Goal: Information Seeking & Learning: Find specific fact

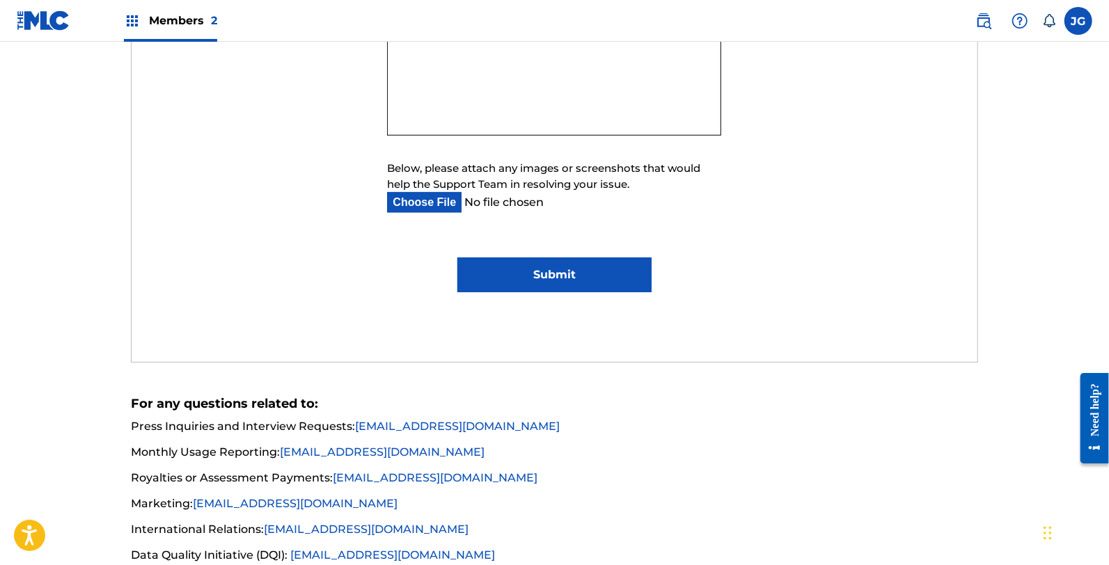
scroll to position [928, 0]
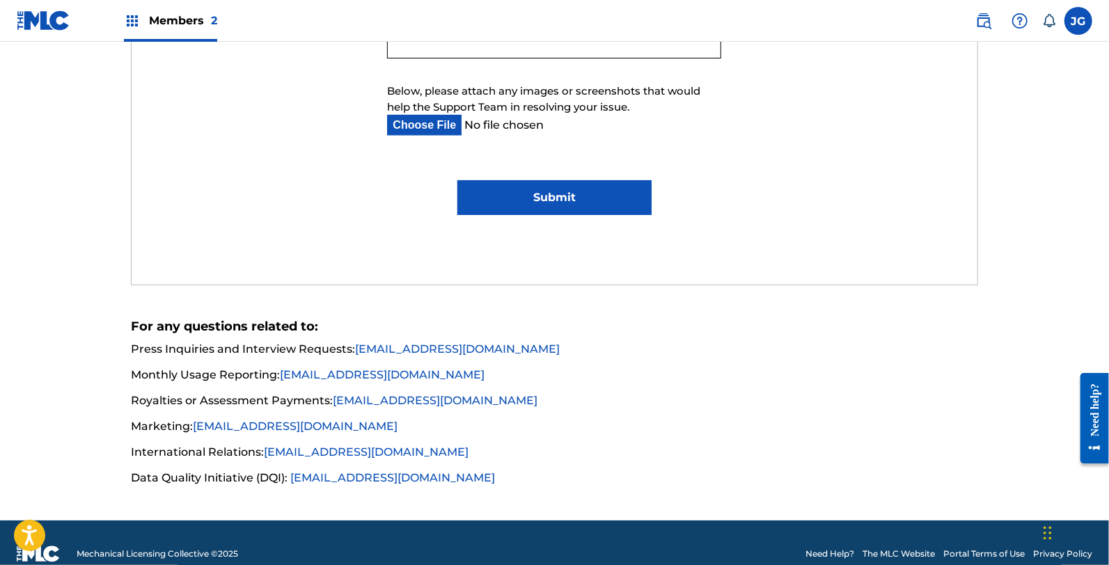
click at [474, 457] on li "International Relations: [EMAIL_ADDRESS][DOMAIN_NAME]" at bounding box center [554, 456] width 847 height 25
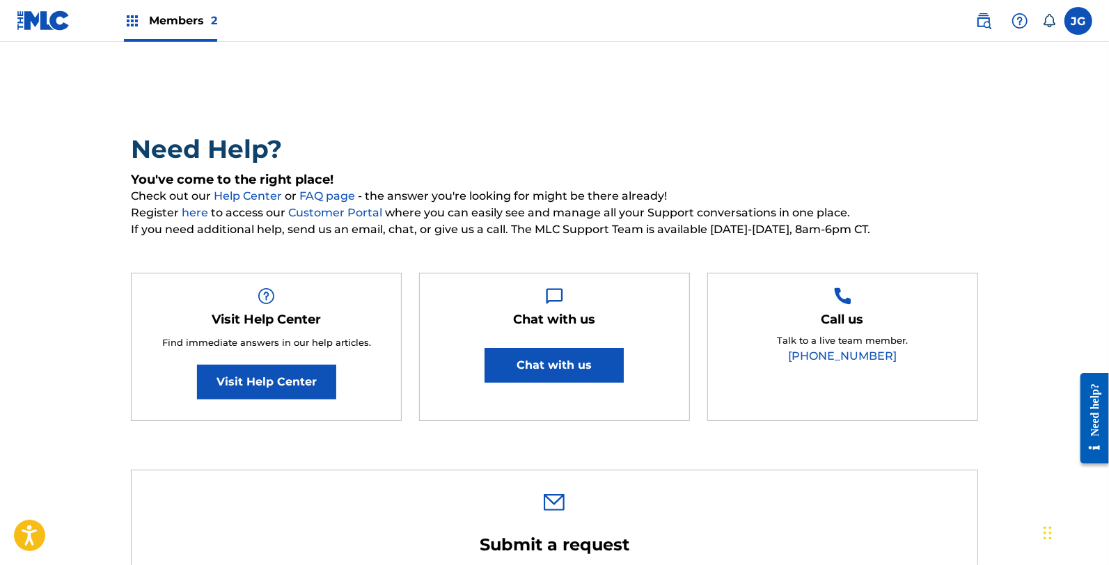
scroll to position [0, 0]
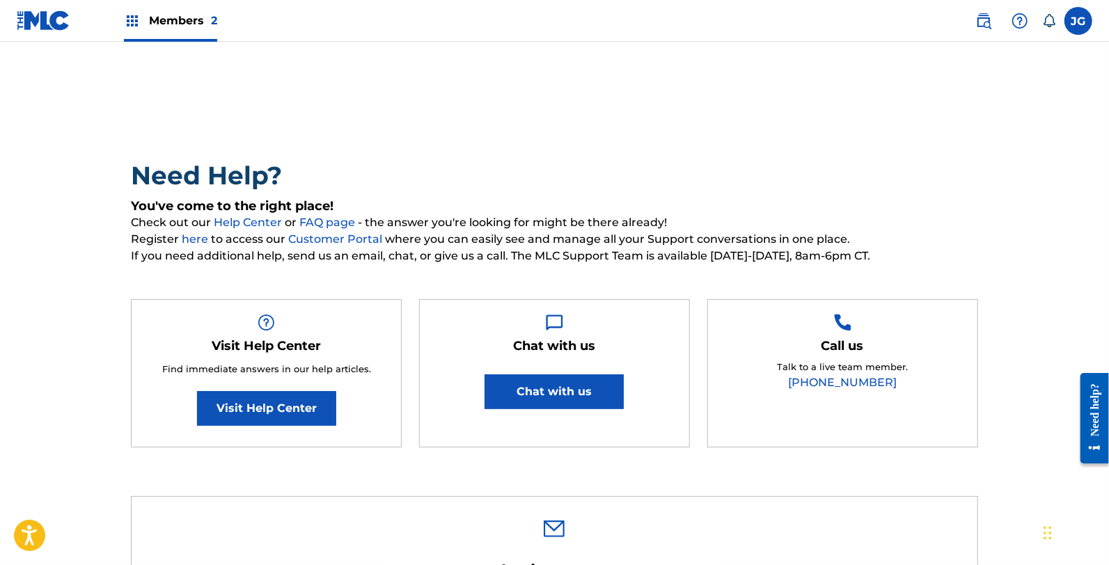
click at [1075, 9] on label at bounding box center [1078, 21] width 28 height 28
click at [1078, 21] on input "[PERSON_NAME] [PERSON_NAME] [EMAIL_ADDRESS][DOMAIN_NAME] Notification Preferenc…" at bounding box center [1078, 21] width 0 height 0
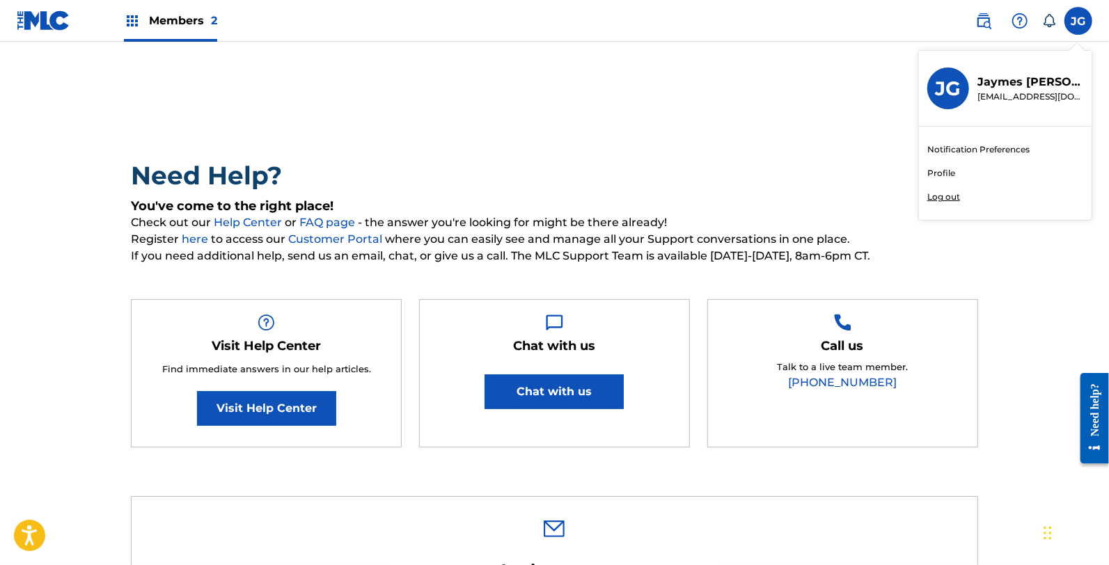
click at [1021, 10] on div at bounding box center [1020, 21] width 28 height 28
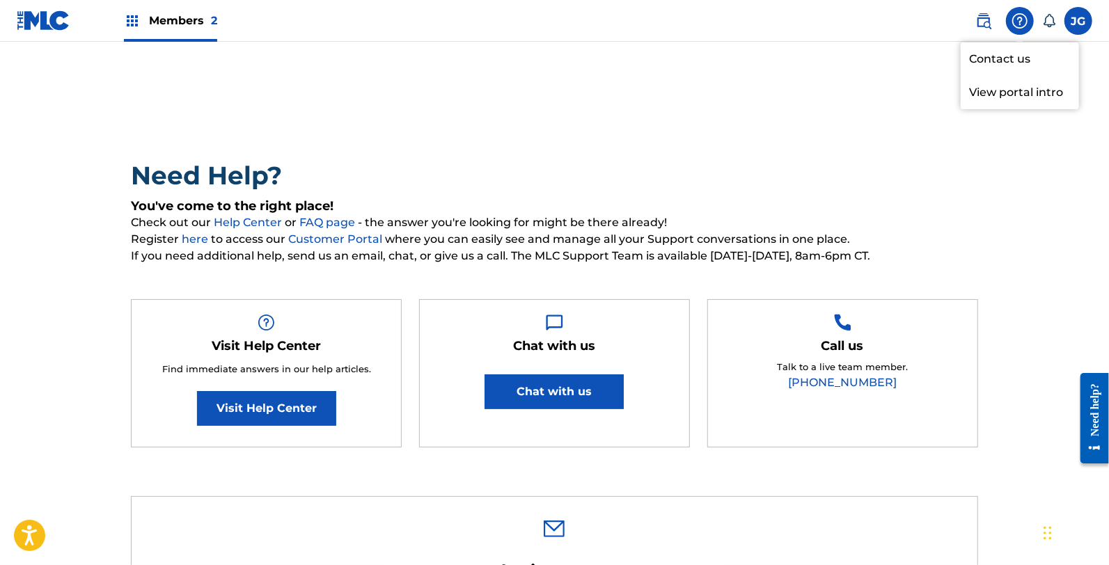
click at [1036, 50] on link "Contact us" at bounding box center [1020, 58] width 118 height 33
click at [24, 13] on img at bounding box center [44, 20] width 54 height 20
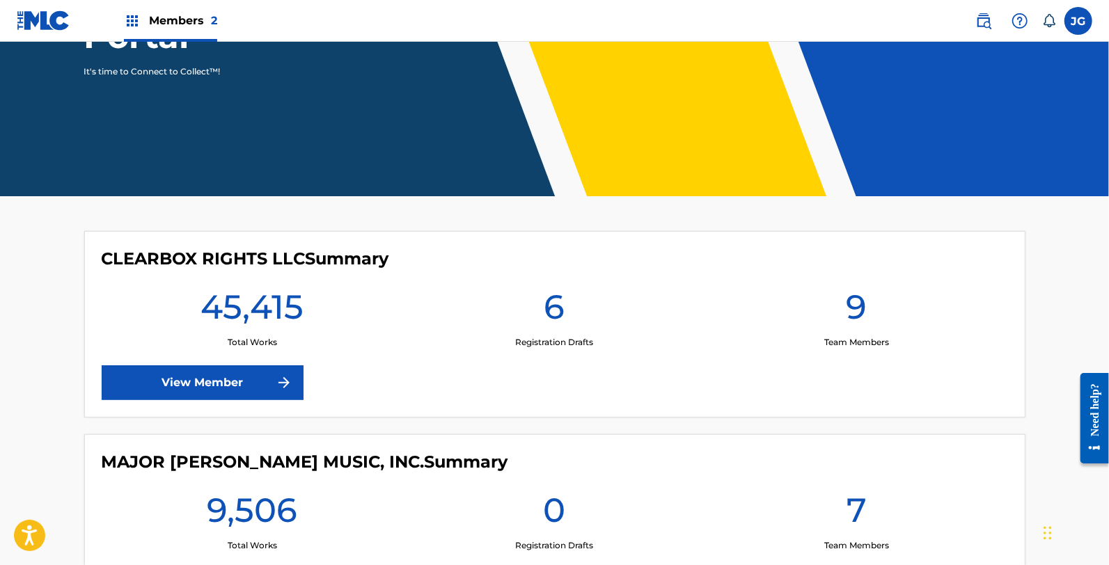
scroll to position [309, 0]
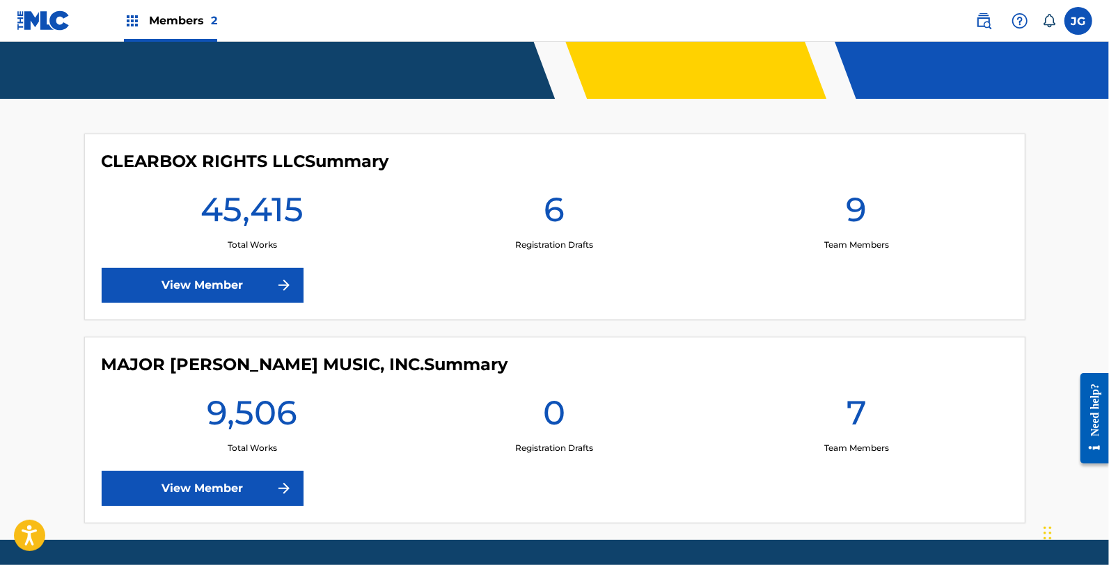
click at [217, 285] on link "View Member" at bounding box center [203, 285] width 202 height 35
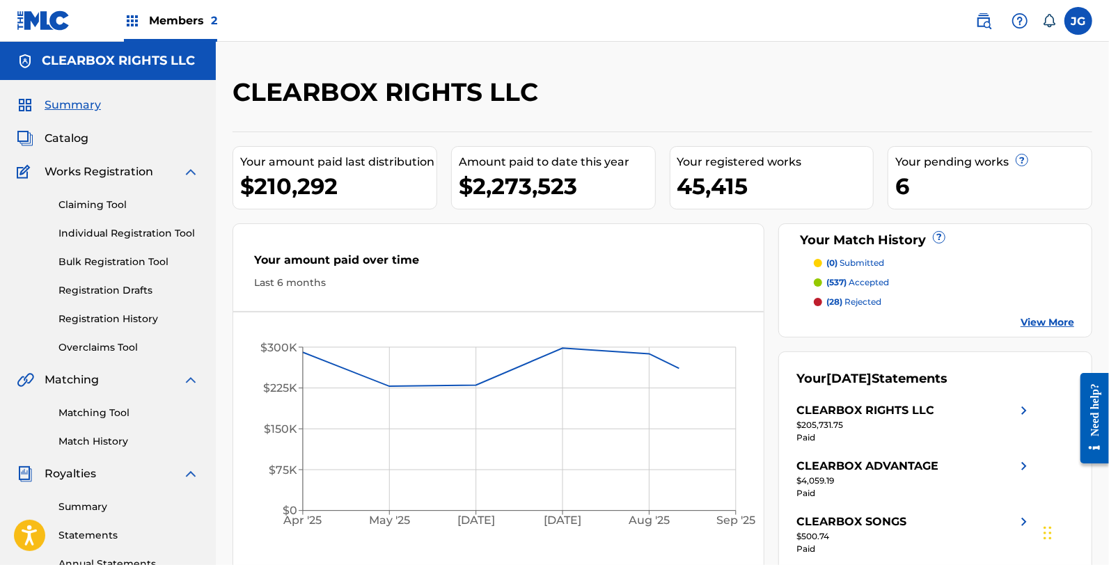
click at [973, 19] on link at bounding box center [984, 21] width 28 height 28
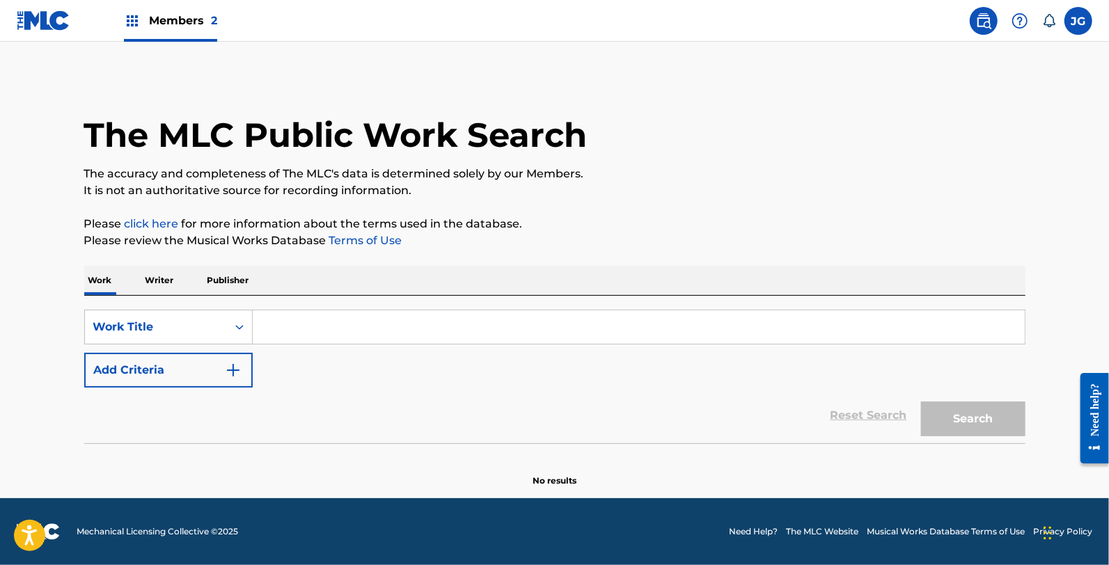
click at [388, 320] on input "Search Form" at bounding box center [639, 326] width 772 height 33
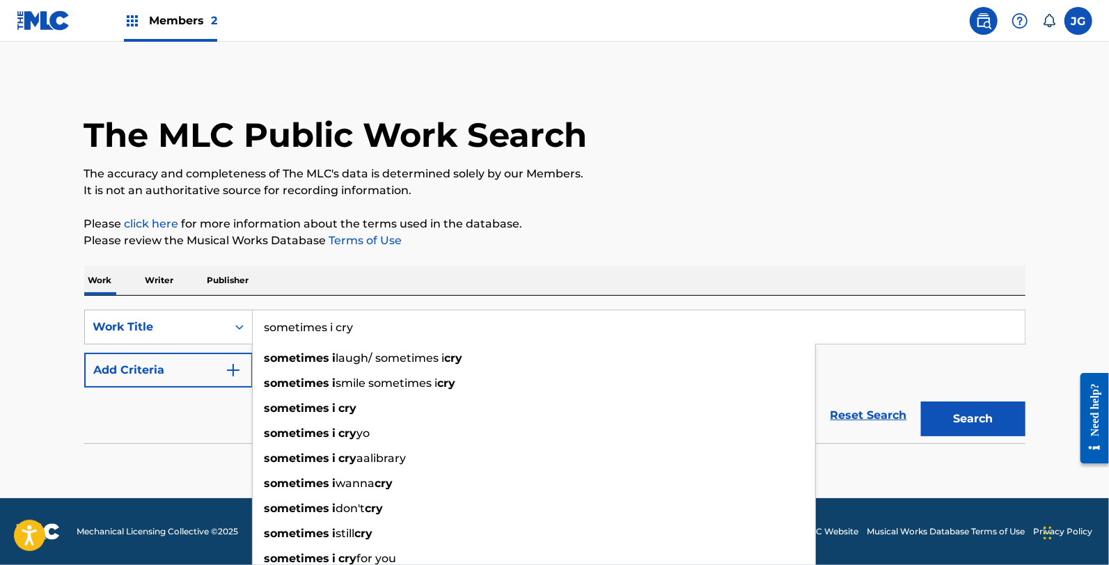
type input "sometimes i cry"
click at [148, 370] on button "Add Criteria" at bounding box center [168, 370] width 168 height 35
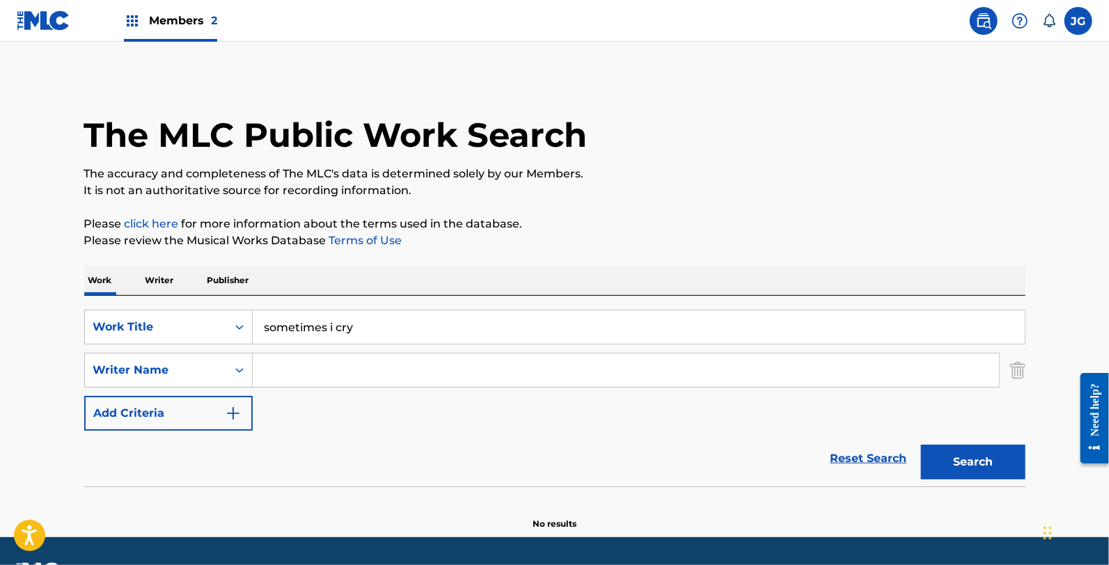
click at [274, 370] on input "Search Form" at bounding box center [626, 370] width 746 height 33
click at [921, 445] on button "Search" at bounding box center [973, 462] width 104 height 35
click at [296, 374] on input "[PERSON_NAME]" at bounding box center [626, 370] width 746 height 33
drag, startPoint x: 293, startPoint y: 375, endPoint x: 275, endPoint y: 407, distance: 37.4
click at [291, 377] on input "[PERSON_NAME]" at bounding box center [626, 370] width 746 height 33
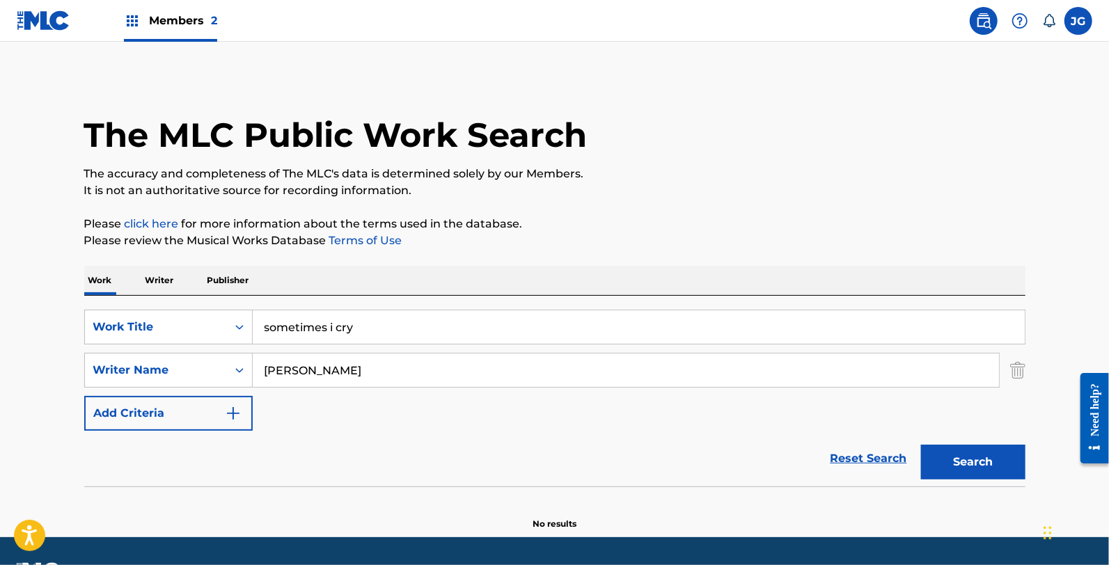
type input "[PERSON_NAME]"
click at [921, 445] on button "Search" at bounding box center [973, 462] width 104 height 35
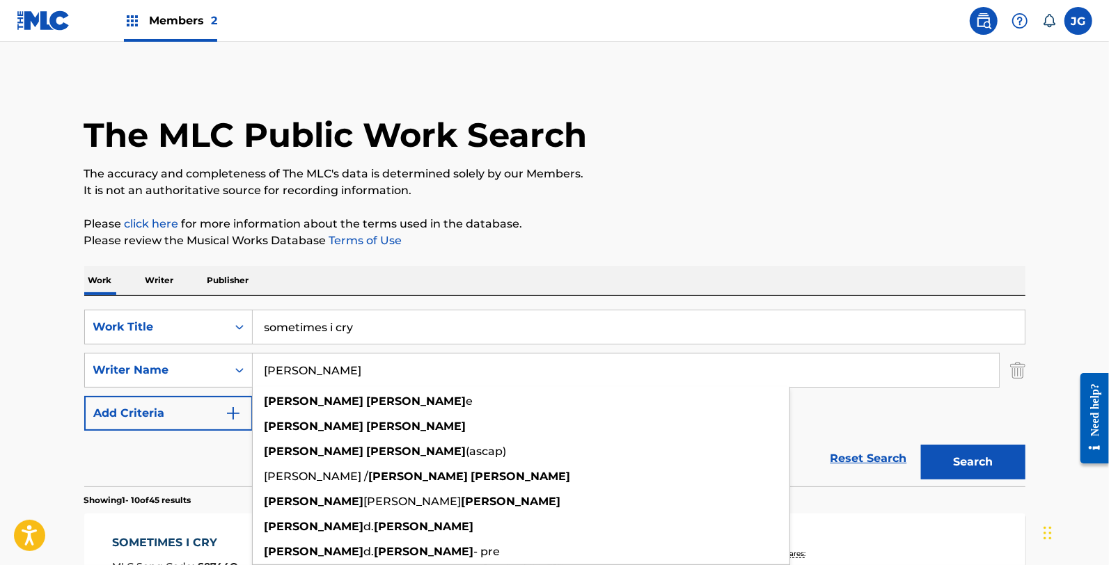
click at [711, 178] on p "The accuracy and completeness of The MLC's data is determined solely by our Mem…" at bounding box center [554, 174] width 941 height 17
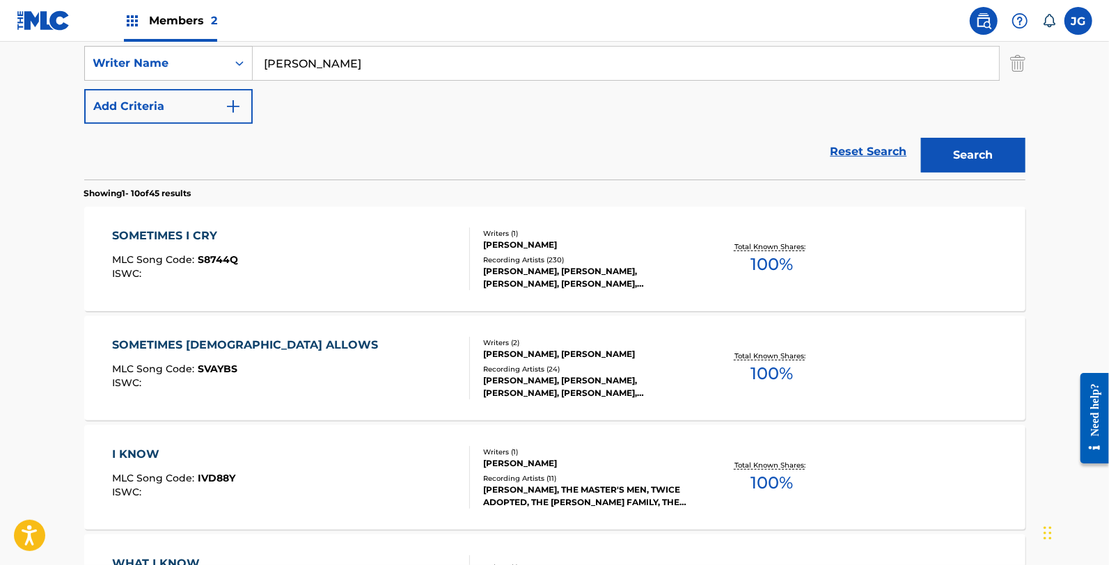
scroll to position [309, 0]
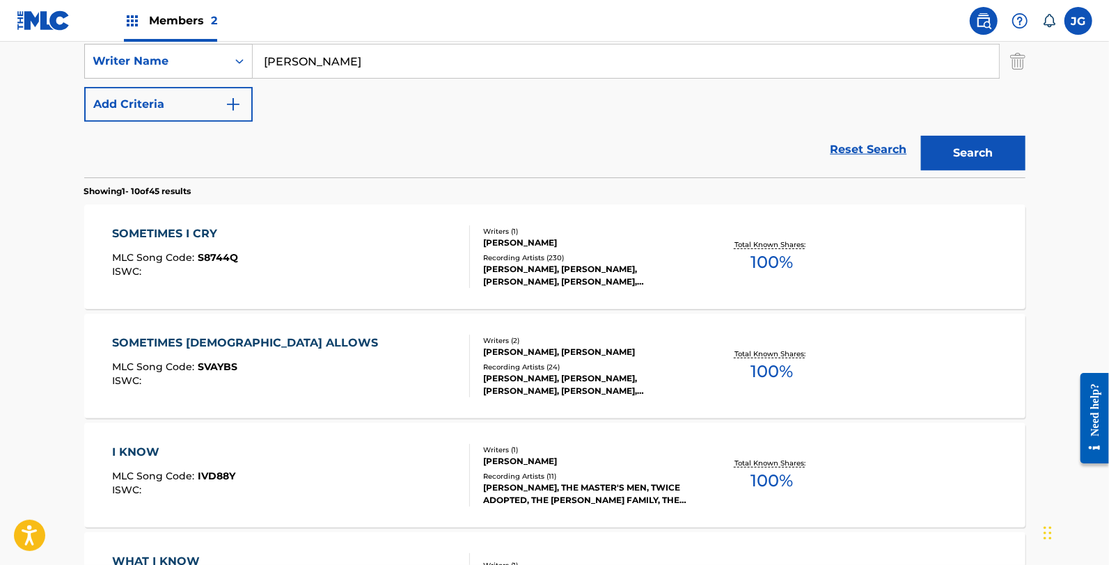
click at [537, 256] on div "Recording Artists ( 230 )" at bounding box center [588, 258] width 210 height 10
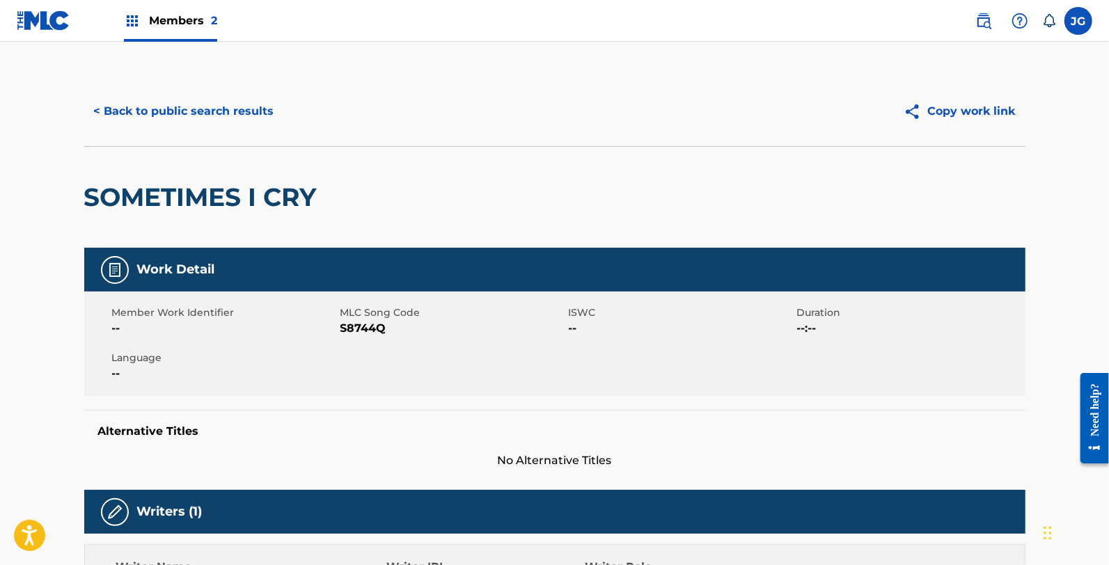
click at [384, 331] on span "S8744Q" at bounding box center [452, 328] width 225 height 17
click at [377, 322] on span "S8744Q" at bounding box center [452, 328] width 225 height 17
click at [358, 330] on span "S8744Q" at bounding box center [452, 328] width 225 height 17
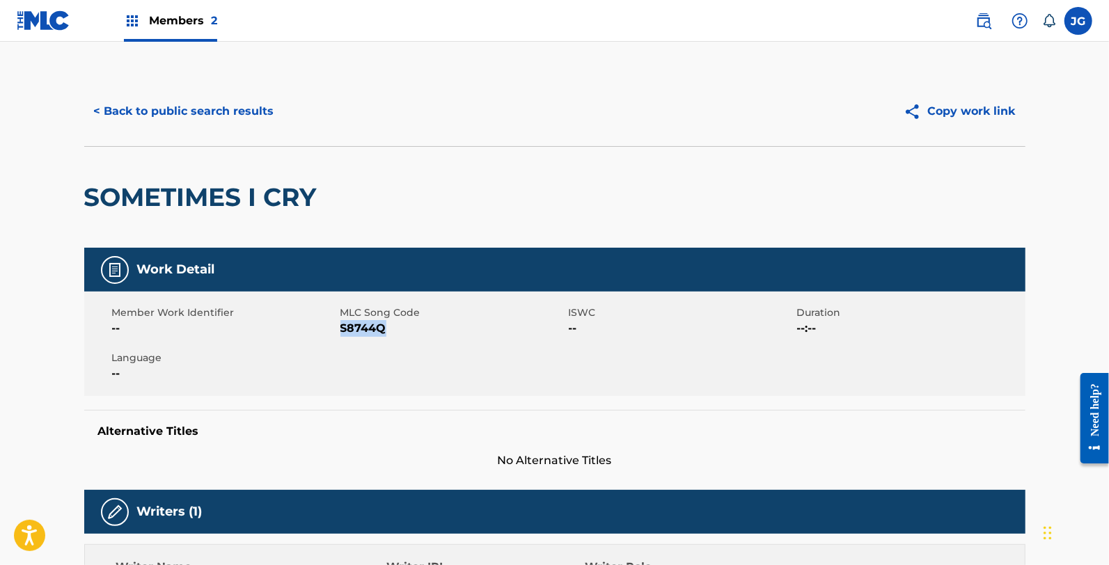
copy span "S8744Q"
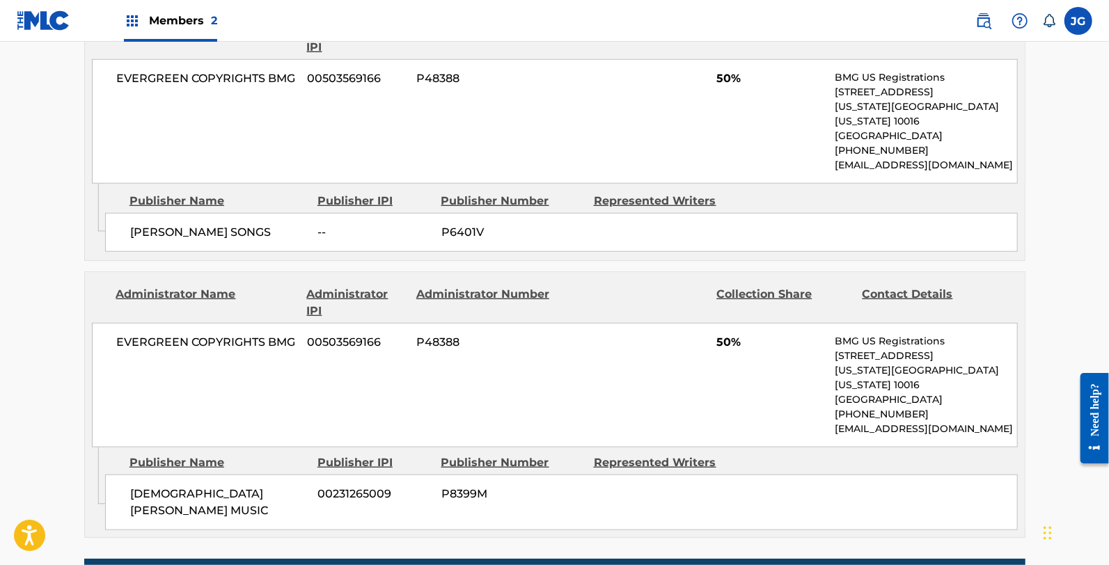
scroll to position [618, 0]
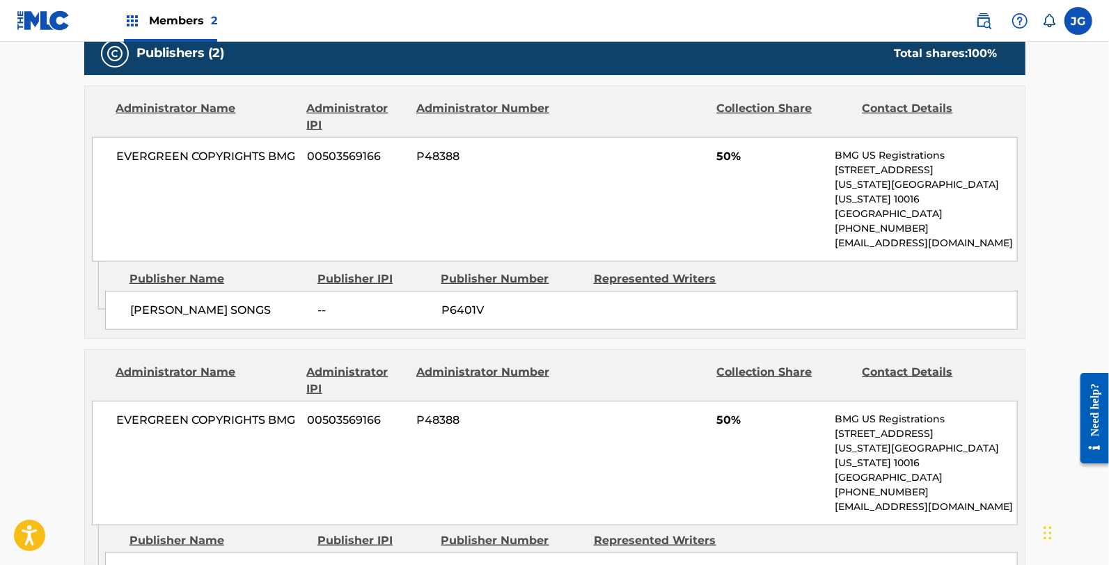
click at [455, 302] on span "P6401V" at bounding box center [512, 310] width 142 height 17
copy span "P6401V"
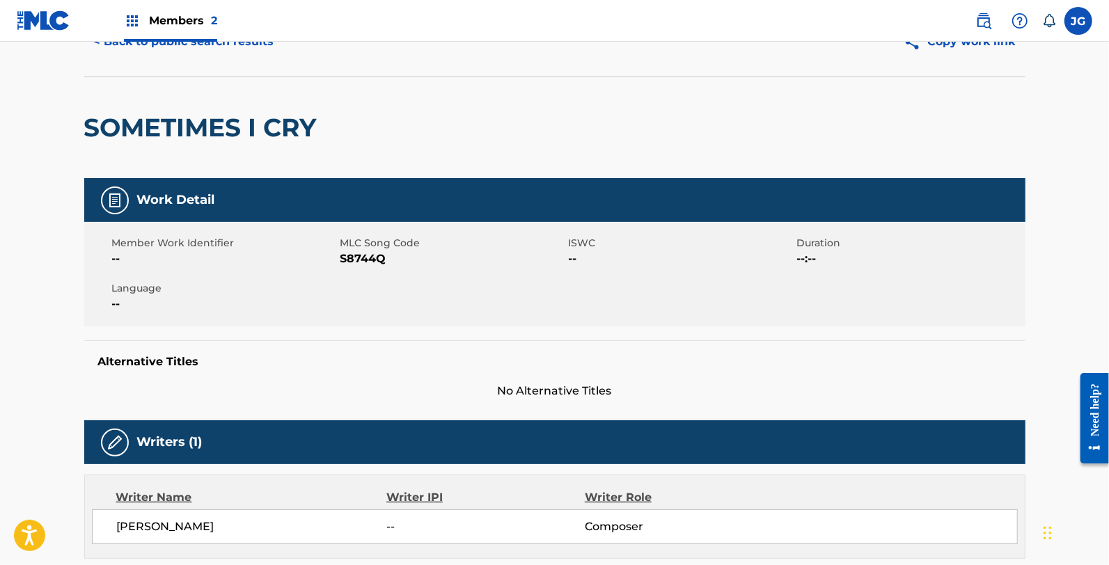
scroll to position [0, 0]
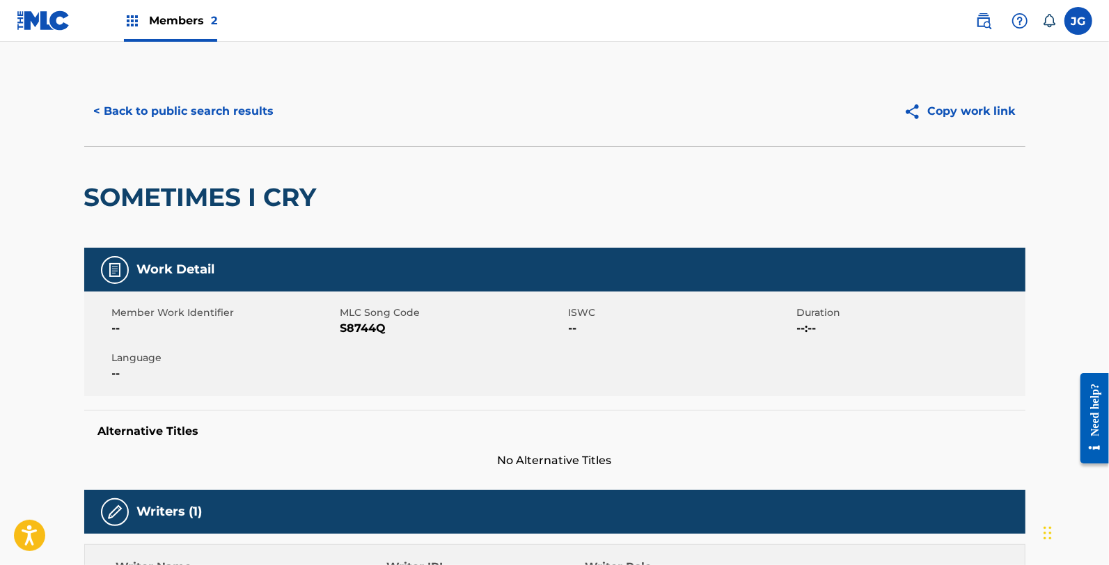
click at [252, 120] on button "< Back to public search results" at bounding box center [184, 111] width 200 height 35
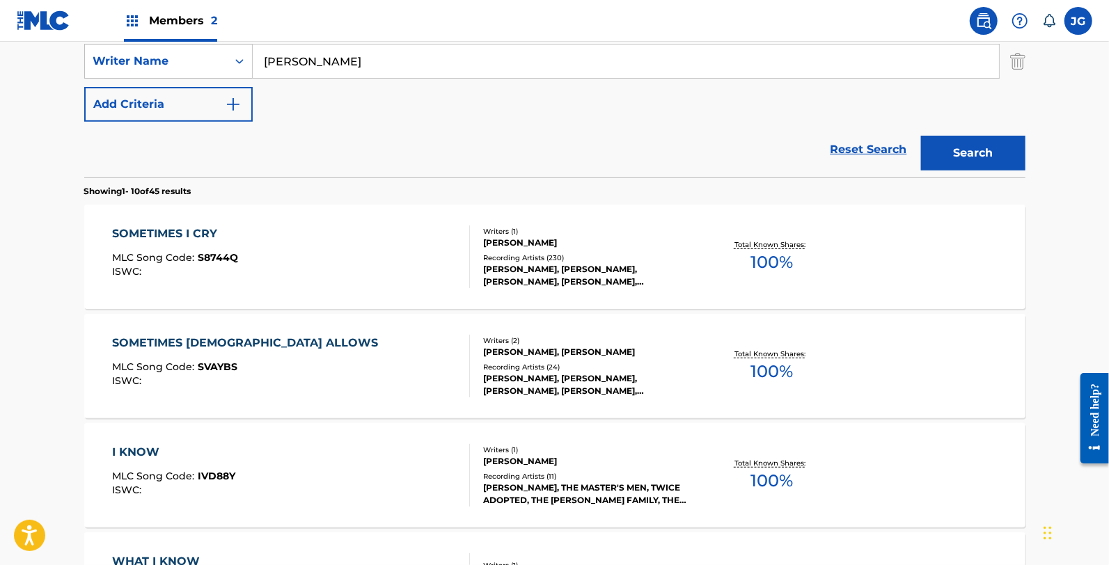
scroll to position [232, 0]
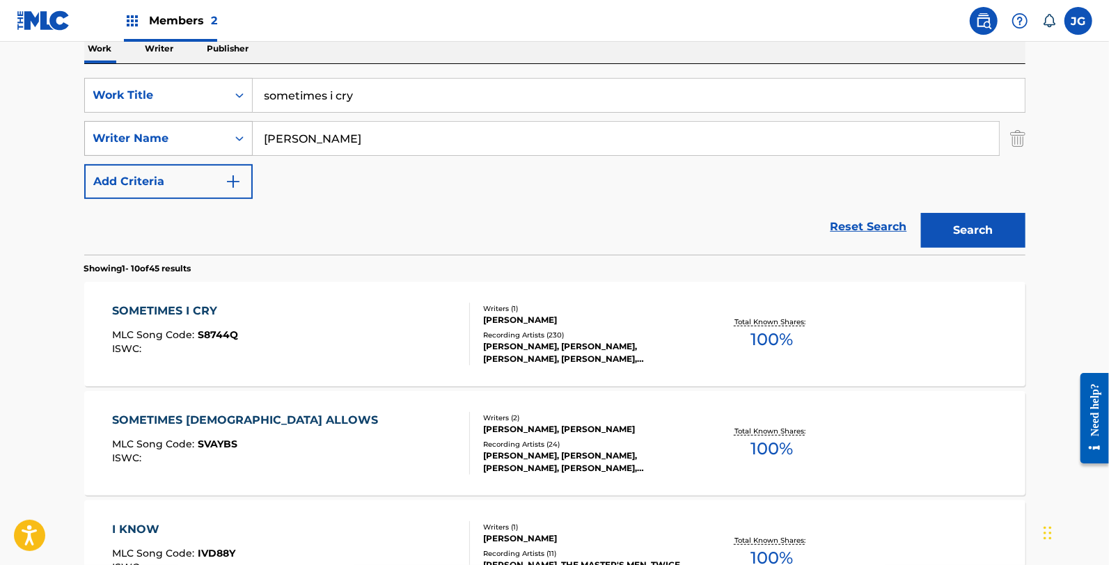
click at [187, 145] on div "Writer Name" at bounding box center [155, 138] width 125 height 17
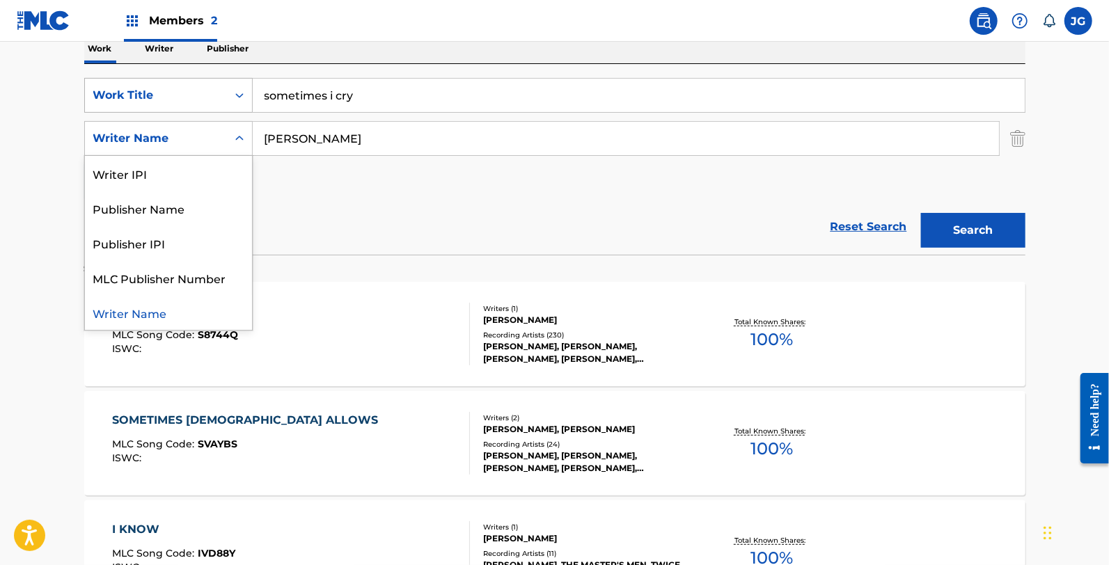
click at [190, 94] on div "Work Title" at bounding box center [155, 95] width 125 height 17
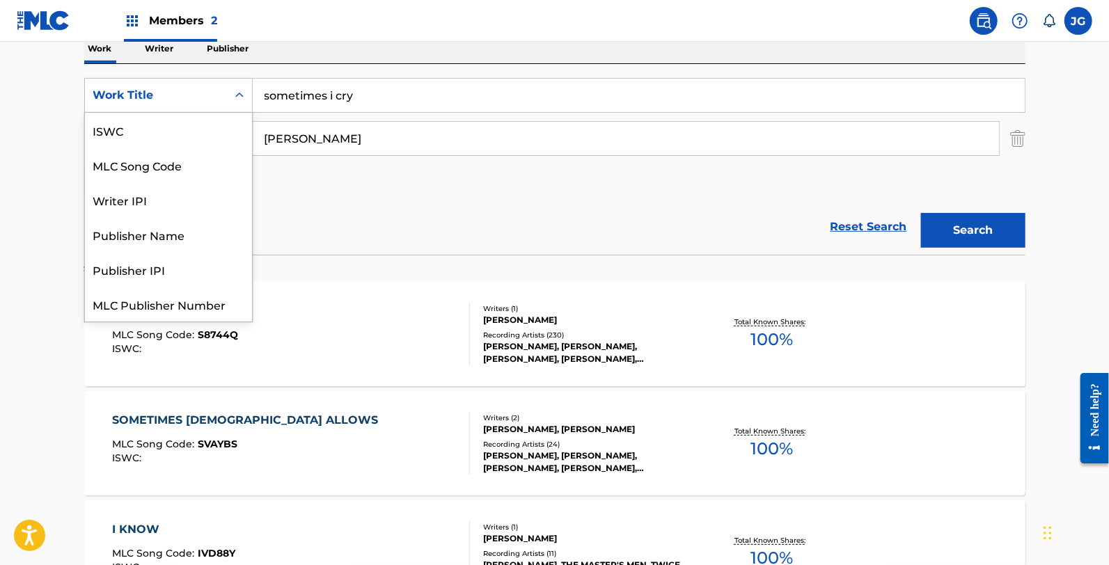
scroll to position [35, 0]
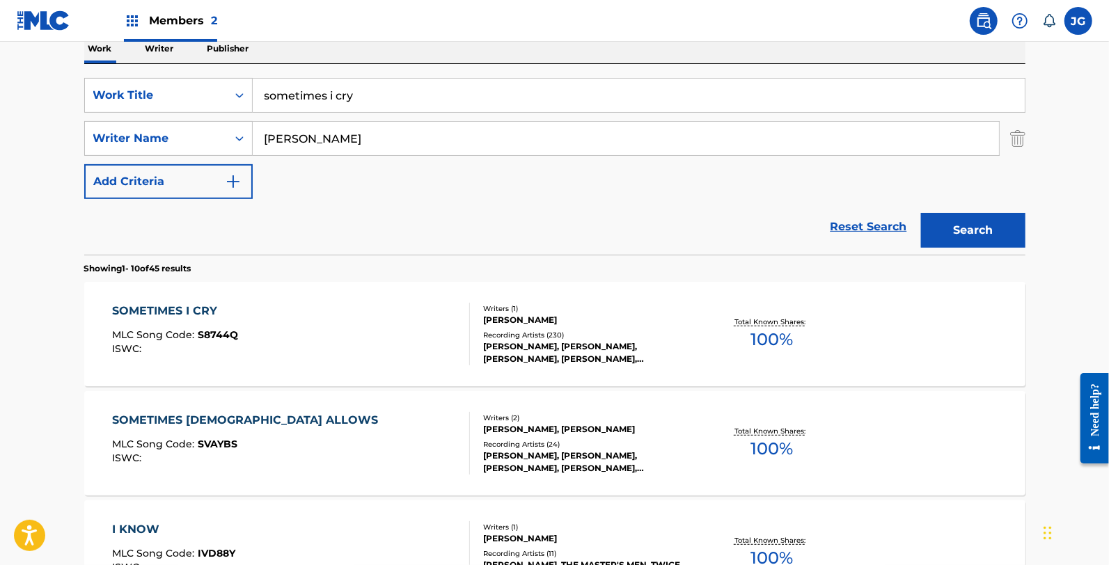
click at [211, 47] on p "Publisher" at bounding box center [228, 48] width 50 height 29
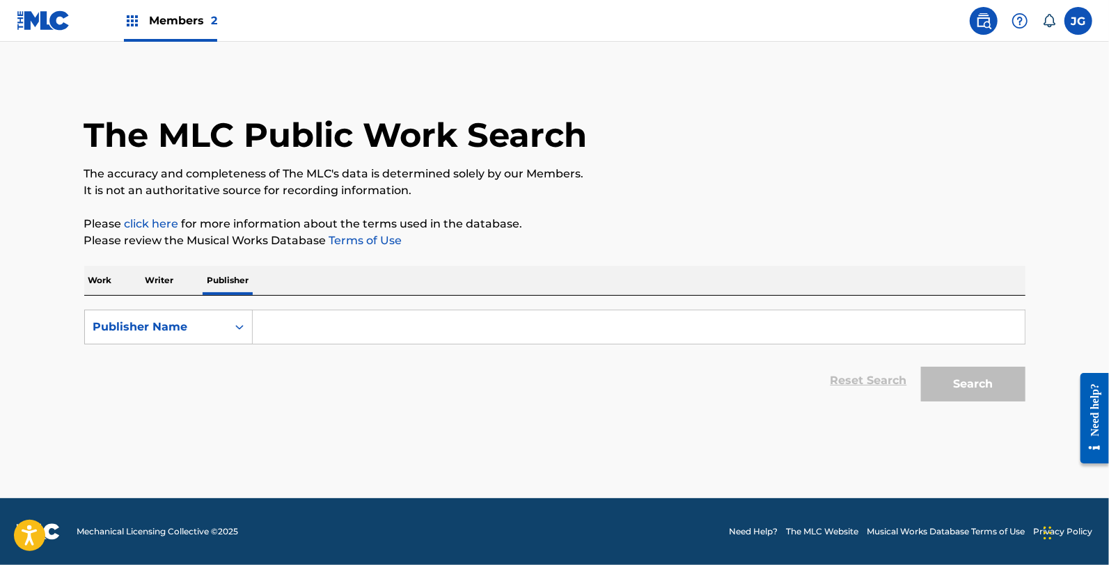
click at [357, 327] on input "Search Form" at bounding box center [639, 326] width 772 height 33
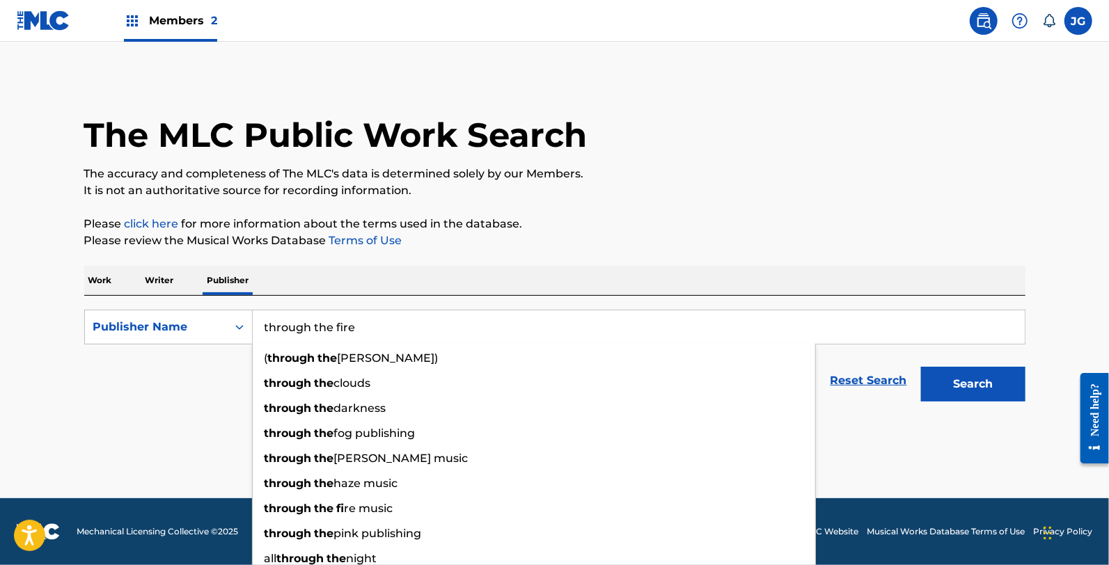
type input "through the fire"
click at [921, 367] on button "Search" at bounding box center [973, 384] width 104 height 35
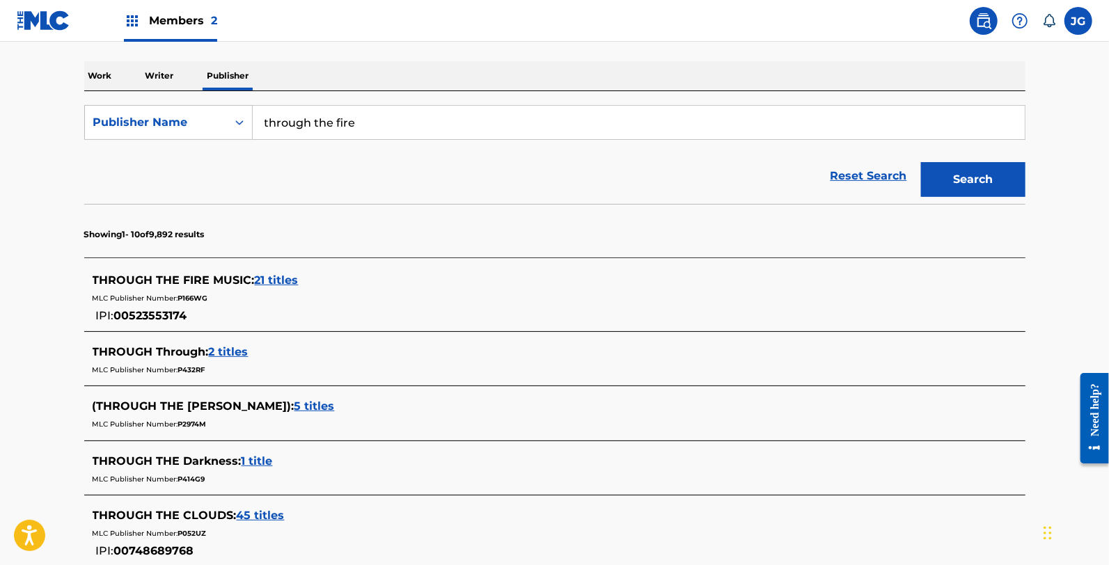
scroll to position [232, 0]
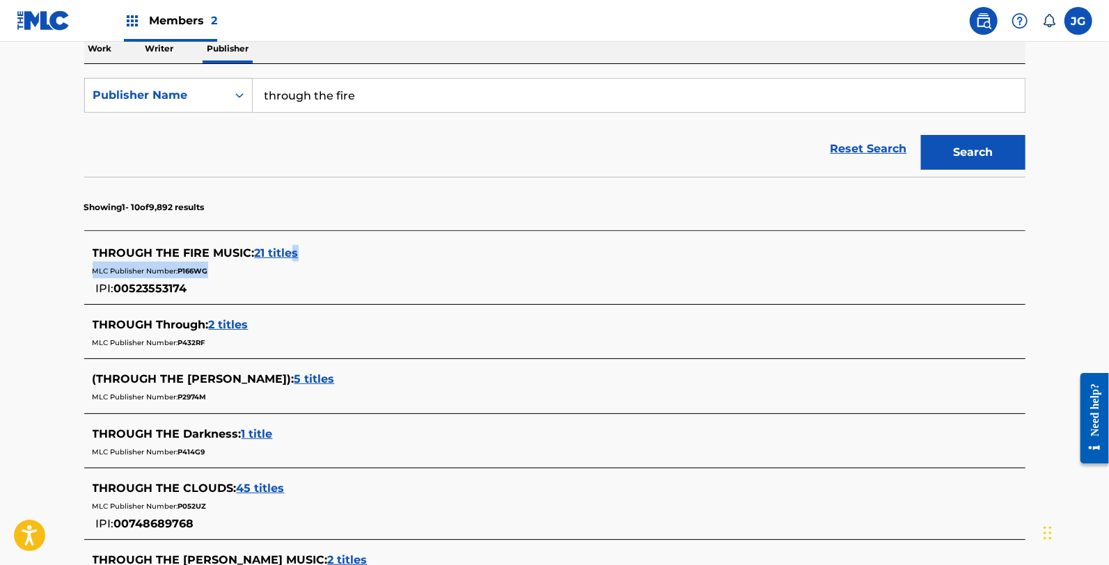
click at [294, 260] on div "THROUGH THE FIRE MUSIC : 21 titles MLC Publisher Number: P166WG IPI: 00523553174" at bounding box center [537, 271] width 888 height 52
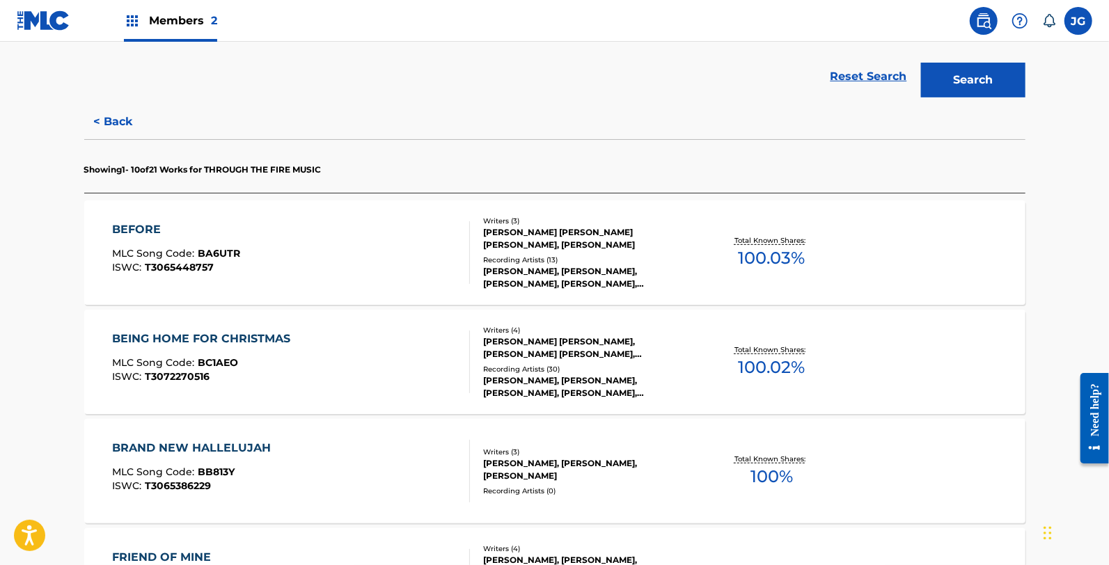
scroll to position [155, 0]
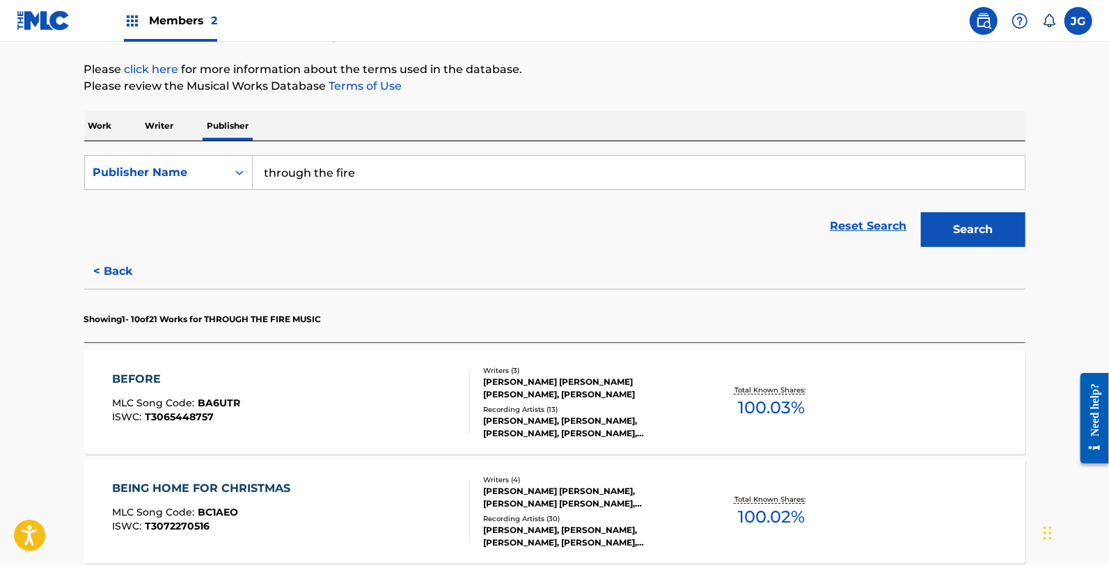
click at [119, 262] on button "< Back" at bounding box center [126, 271] width 84 height 35
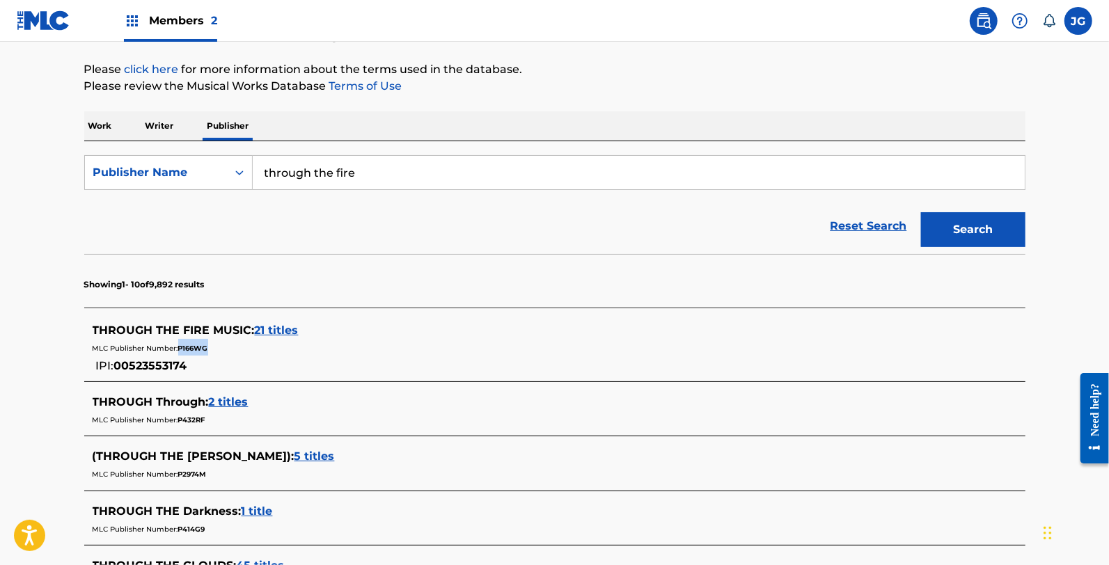
drag, startPoint x: 219, startPoint y: 353, endPoint x: 180, endPoint y: 357, distance: 39.9
click at [180, 357] on div "THROUGH THE FIRE MUSIC : 21 titles MLC Publisher Number: P166WG IPI: 00523553174" at bounding box center [537, 348] width 888 height 52
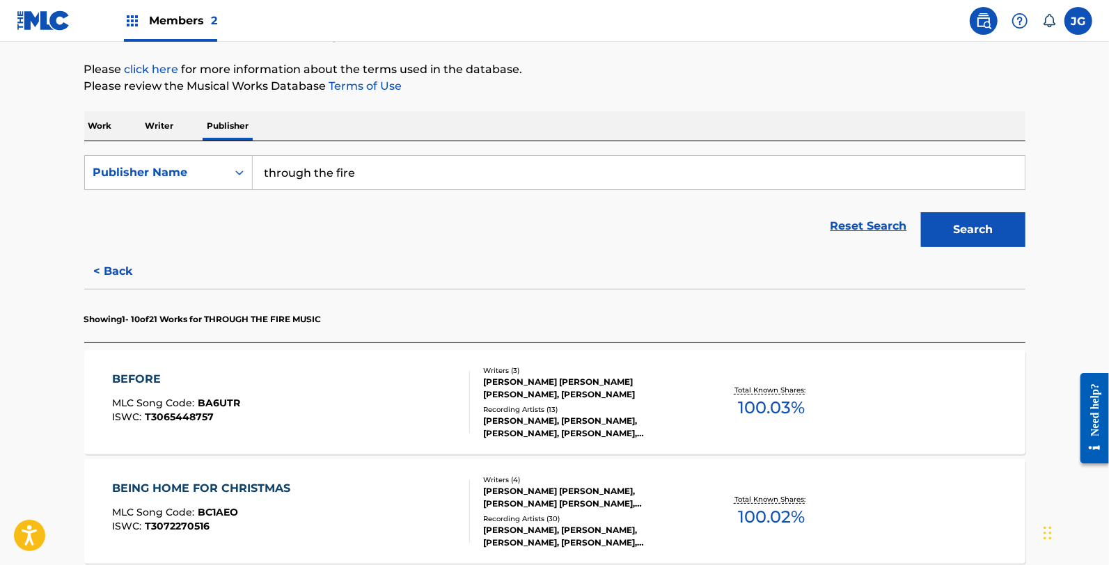
click at [432, 399] on div "BEFORE MLC Song Code : BA6UTR ISWC : T3065448757" at bounding box center [291, 402] width 358 height 63
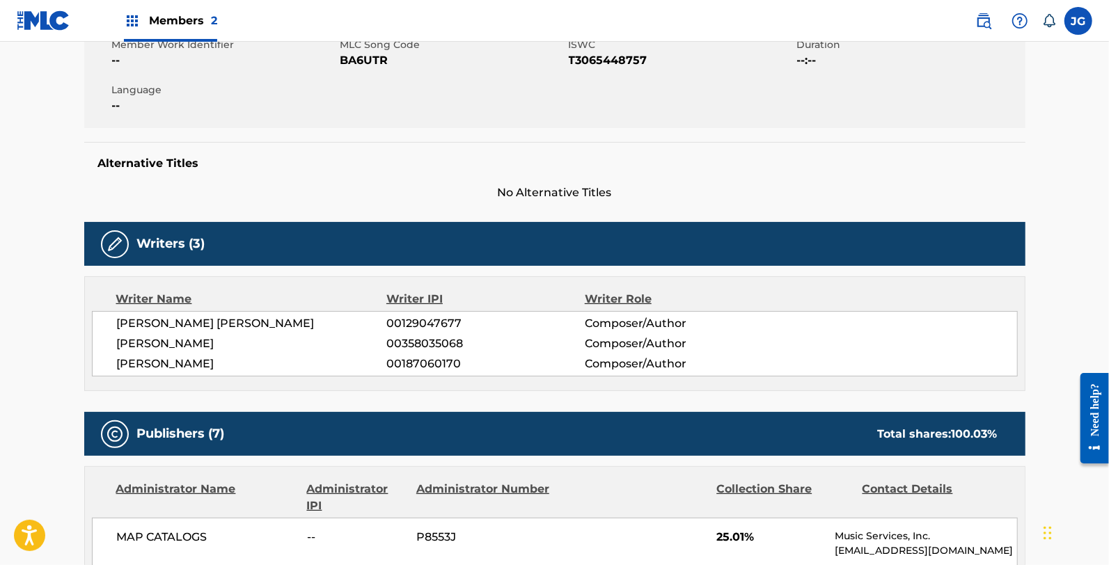
scroll to position [309, 0]
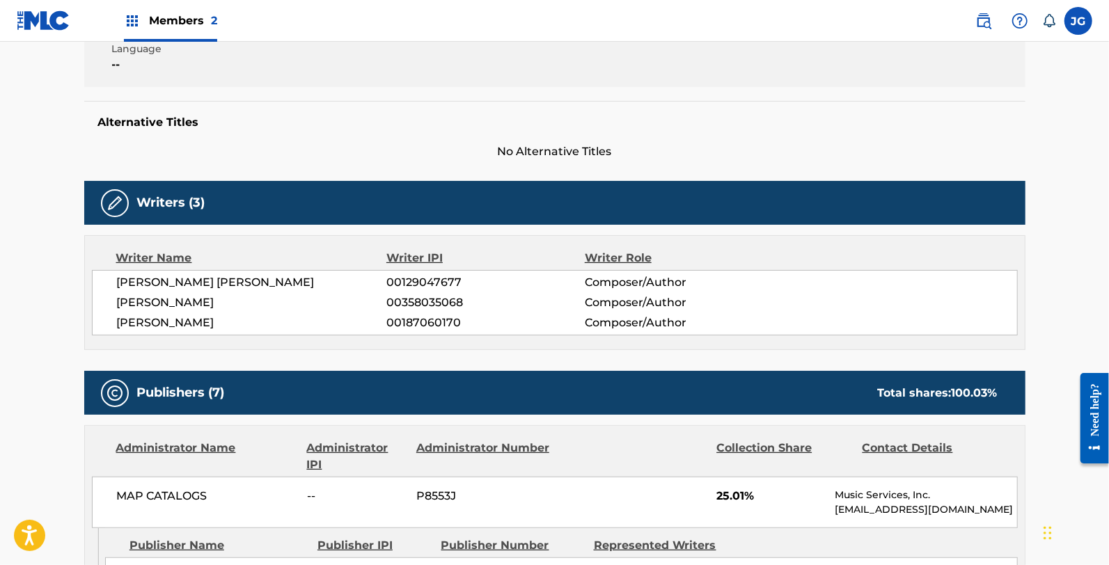
click at [775, 290] on div "[PERSON_NAME] [PERSON_NAME] 00129047677 Composer/Author" at bounding box center [567, 282] width 900 height 17
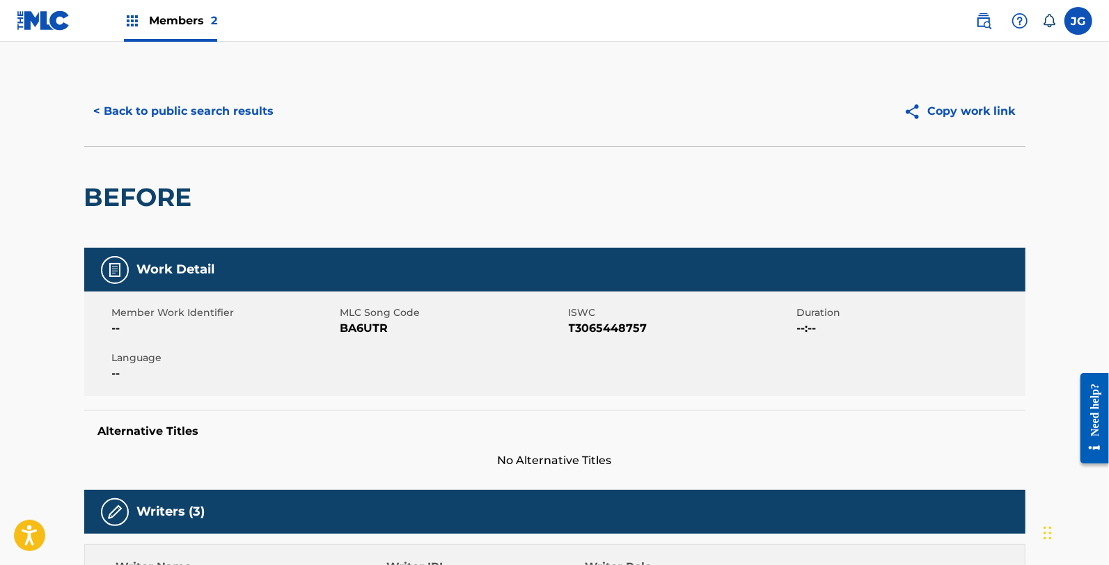
click at [134, 103] on button "< Back to public search results" at bounding box center [184, 111] width 200 height 35
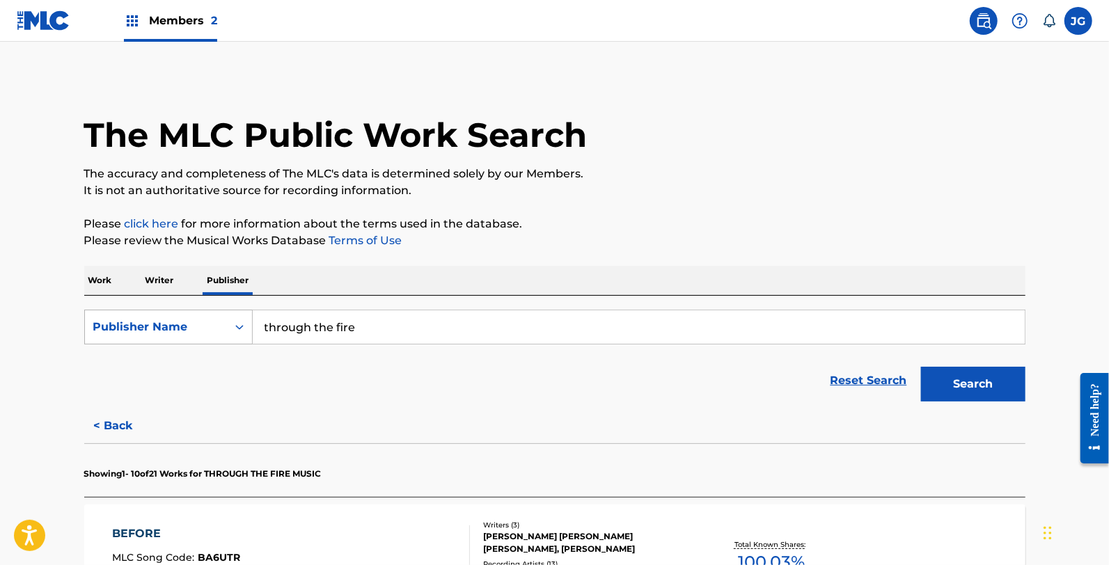
drag, startPoint x: 380, startPoint y: 337, endPoint x: 108, endPoint y: 310, distance: 273.5
click at [110, 310] on div "SearchWithCriteriabe7d55dd-bc14-4f54-b030-3e306b48443b Publisher Name through t…" at bounding box center [554, 327] width 941 height 35
type input "BUILT ON ROCK MUSIC"
click at [921, 367] on button "Search" at bounding box center [973, 384] width 104 height 35
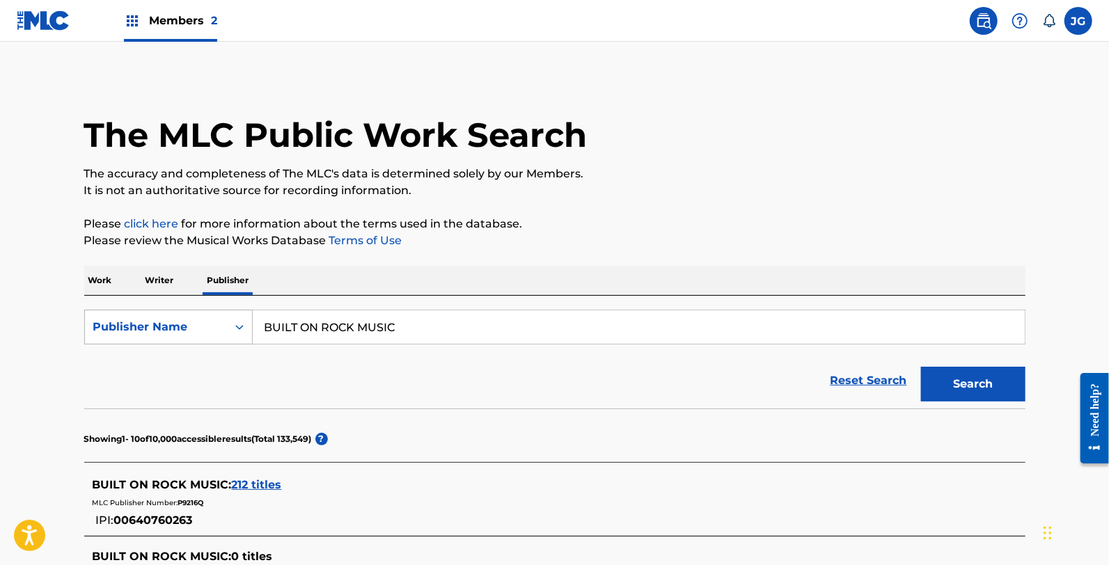
scroll to position [77, 0]
